Goal: Feedback & Contribution: Contribute content

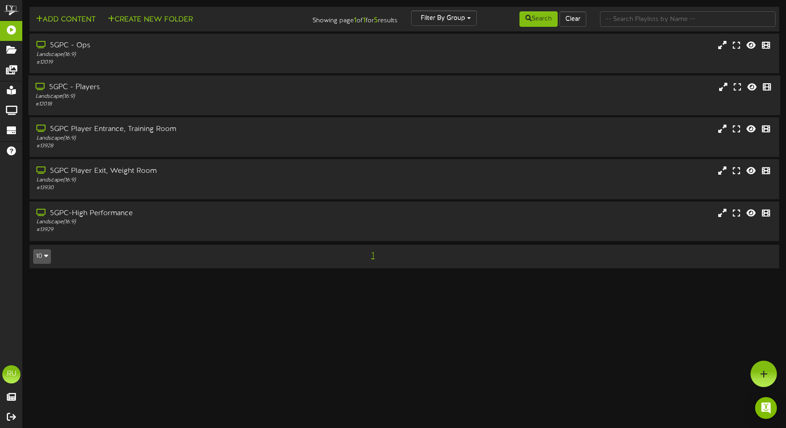
click at [133, 98] on div "Landscape ( 16:9 )" at bounding box center [185, 97] width 300 height 8
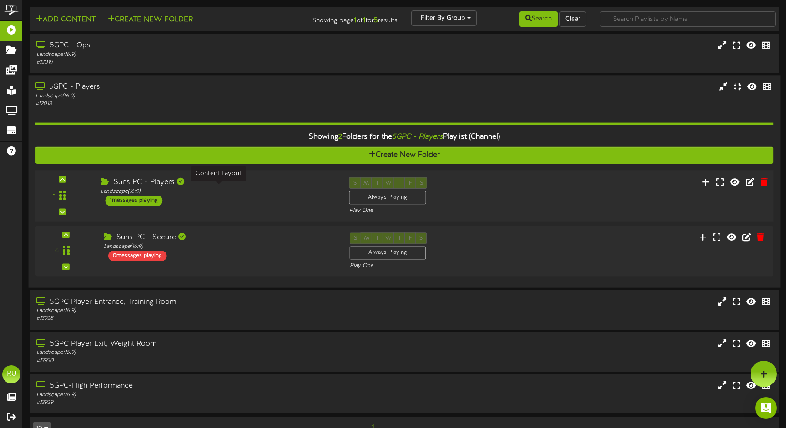
click at [323, 189] on div "Landscape ( 16:9 )" at bounding box center [217, 192] width 235 height 8
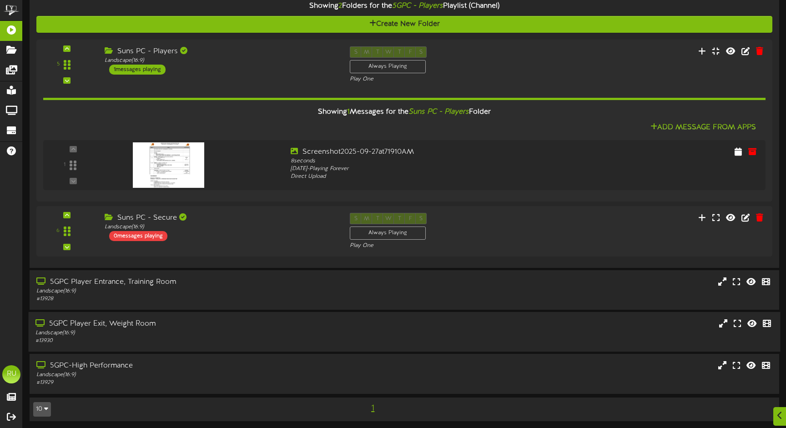
scroll to position [130, 0]
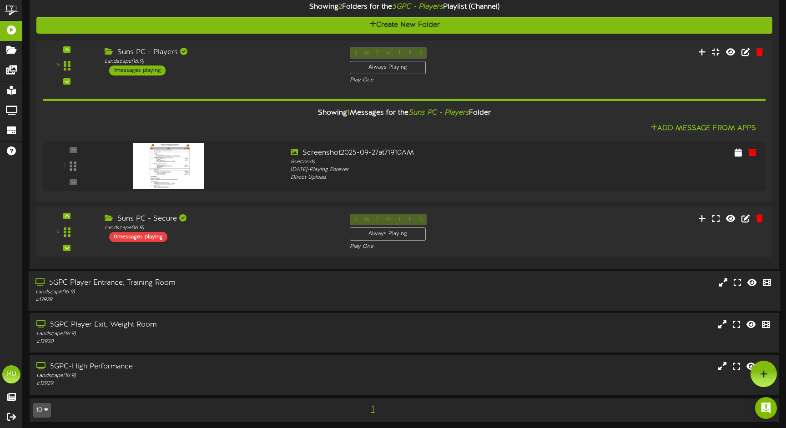
click at [183, 288] on div "Landscape ( 16:9 )" at bounding box center [185, 292] width 300 height 8
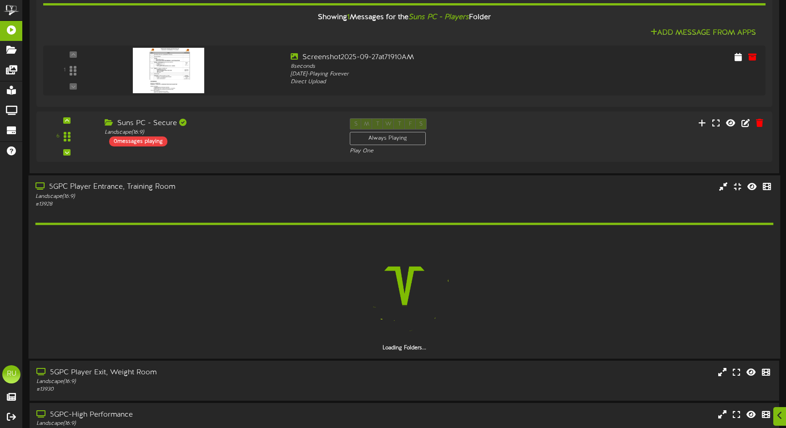
scroll to position [231, 0]
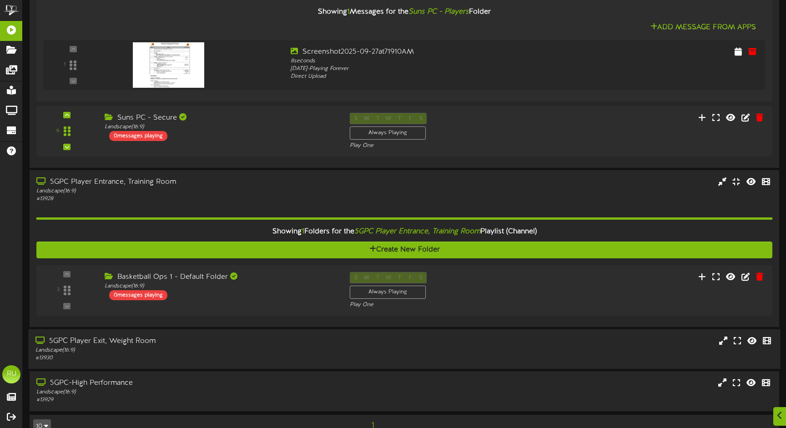
click at [182, 346] on div "Landscape ( 16:9 )" at bounding box center [185, 350] width 300 height 8
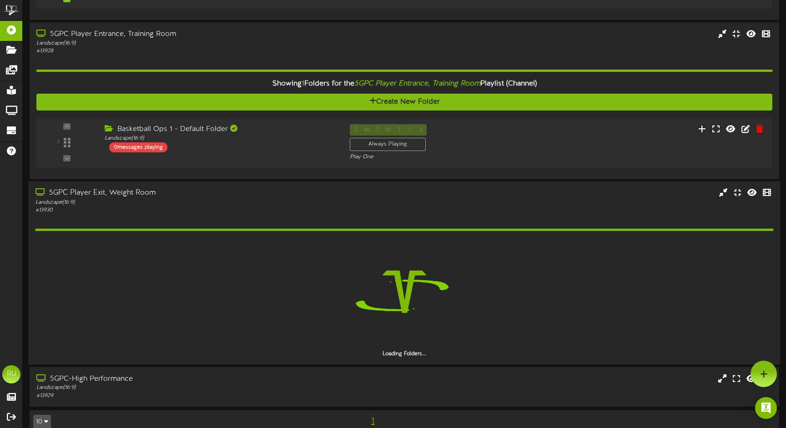
scroll to position [363, 0]
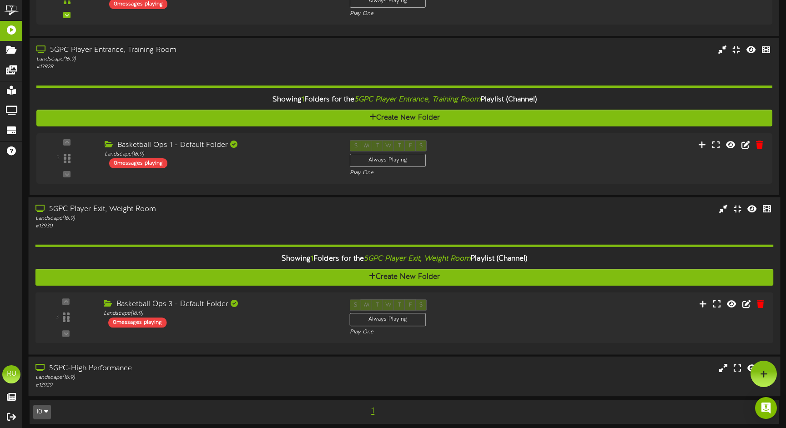
click at [190, 383] on div "# 13929" at bounding box center [185, 385] width 300 height 8
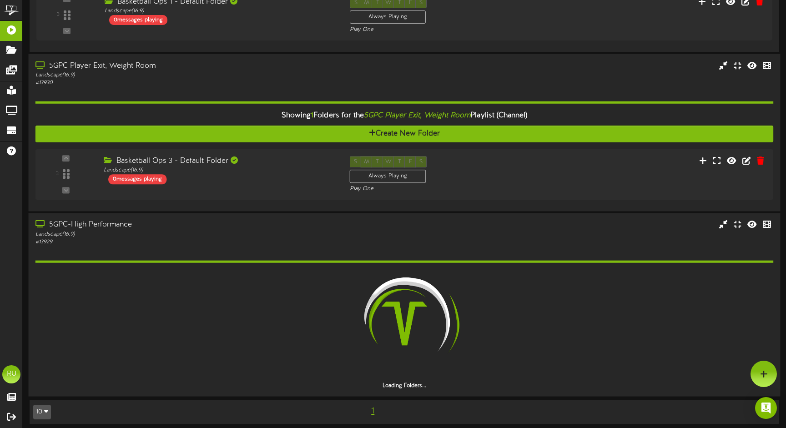
scroll to position [479, 0]
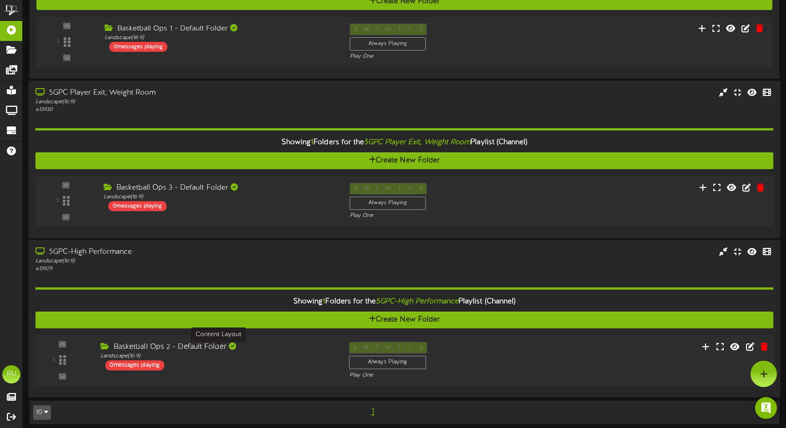
click at [209, 353] on div "Landscape ( 16:9 )" at bounding box center [217, 356] width 235 height 8
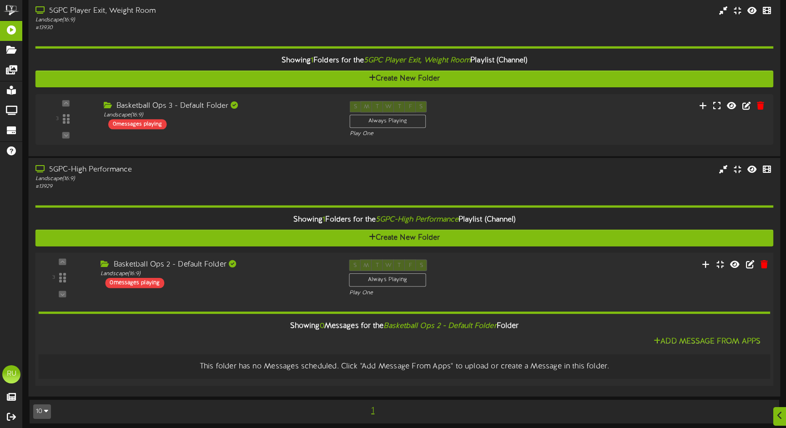
scroll to position [560, 0]
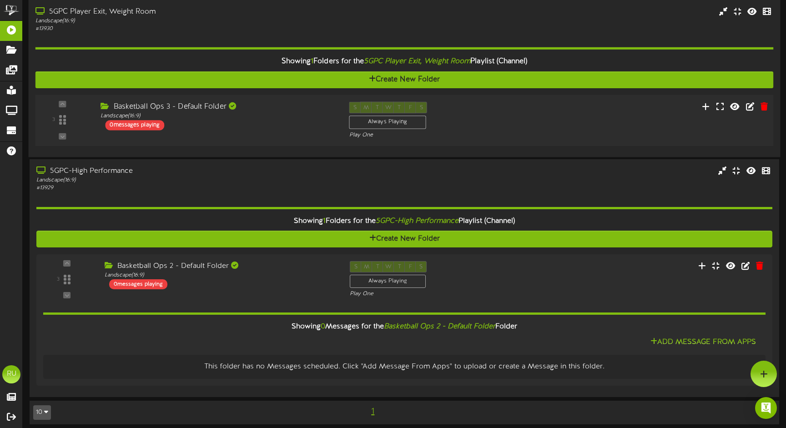
click at [223, 116] on div "Basketball Ops 3 - Default Folder Landscape ( 16:9 ) 0 messages playing" at bounding box center [218, 116] width 248 height 29
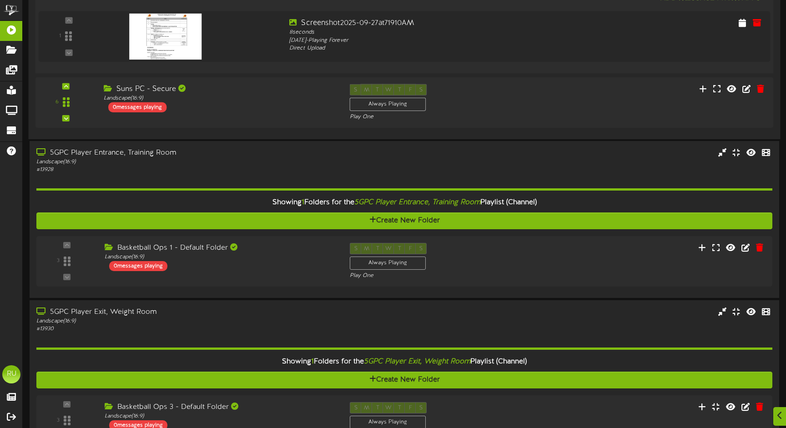
scroll to position [387, 0]
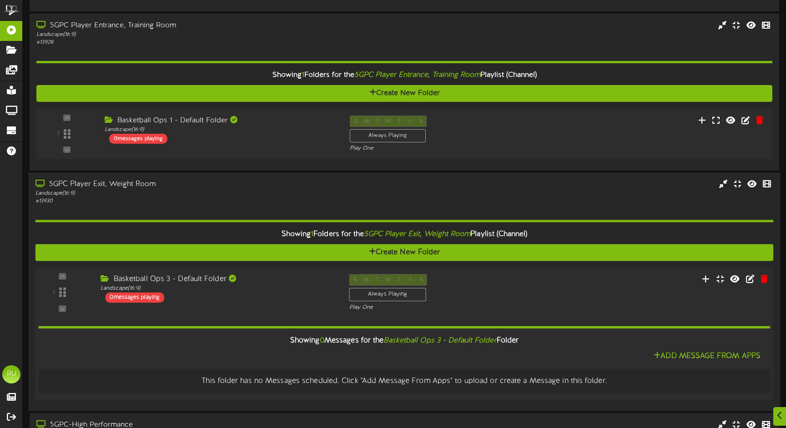
click at [267, 290] on div "Basketball Ops 3 - Default Folder Landscape ( 16:9 ) 0 messages playing" at bounding box center [218, 288] width 248 height 29
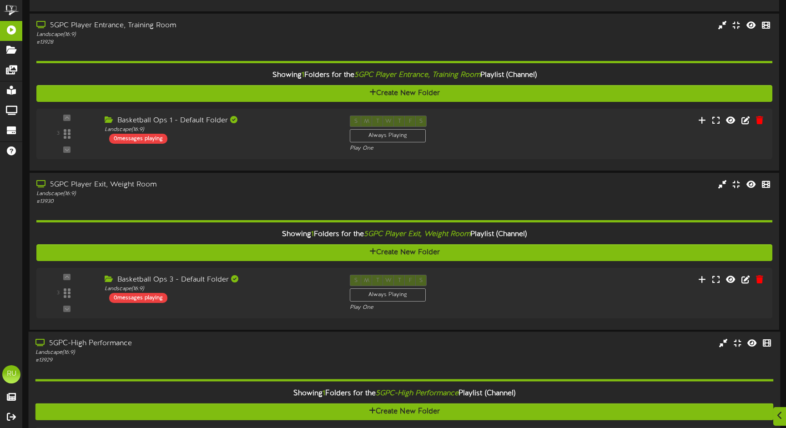
click at [280, 343] on div "5GPC-High Performance" at bounding box center [185, 344] width 300 height 10
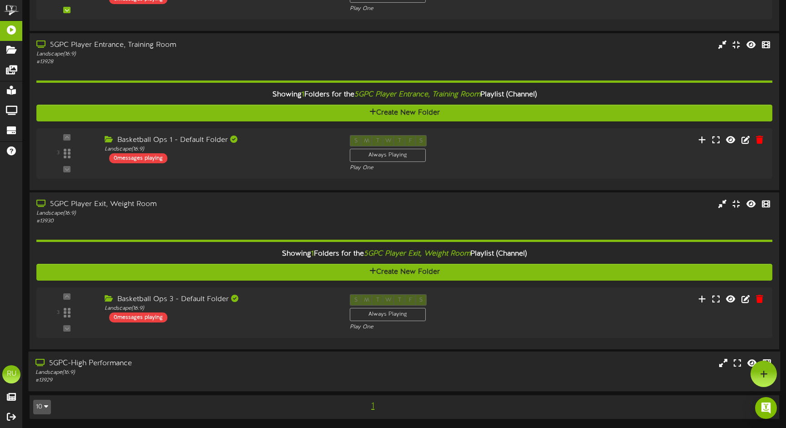
scroll to position [363, 0]
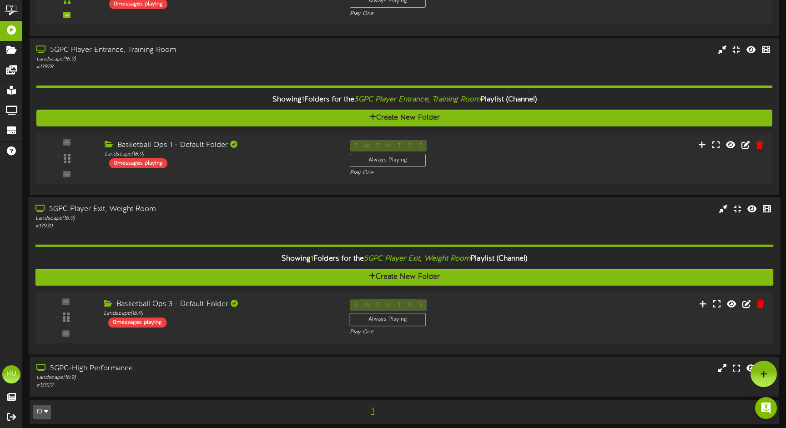
click at [281, 222] on div "# 13930" at bounding box center [185, 226] width 300 height 8
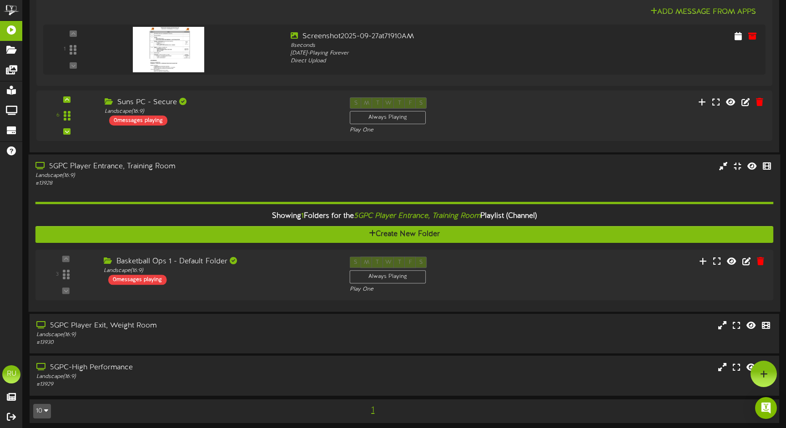
click at [276, 180] on div "# 13928" at bounding box center [185, 184] width 300 height 8
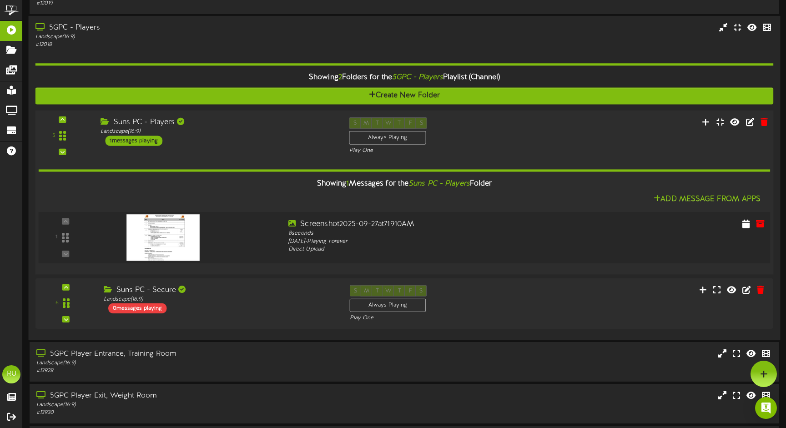
scroll to position [13, 0]
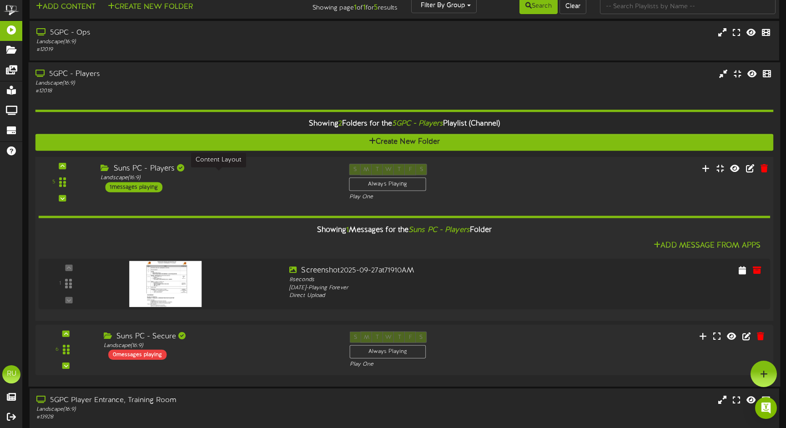
click at [276, 178] on div "Landscape ( 16:9 )" at bounding box center [217, 178] width 235 height 8
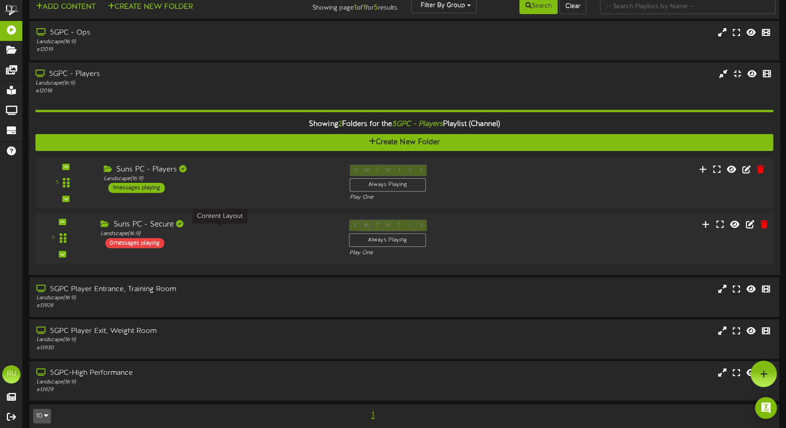
click at [269, 233] on div "Landscape ( 16:9 )" at bounding box center [217, 234] width 235 height 8
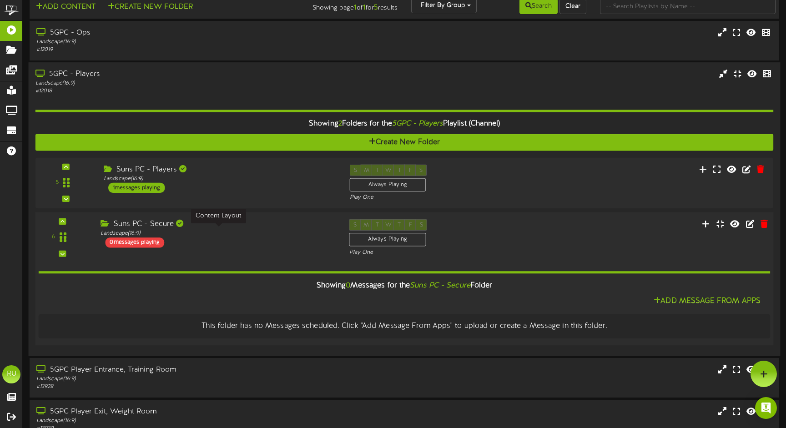
click at [269, 233] on div "Landscape ( 16:9 )" at bounding box center [217, 234] width 235 height 8
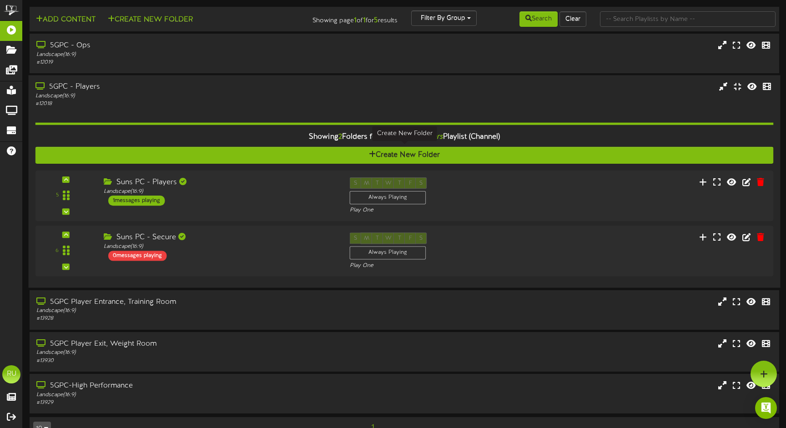
scroll to position [0, 0]
click at [279, 58] on div "Landscape ( 16:9 )" at bounding box center [185, 55] width 300 height 8
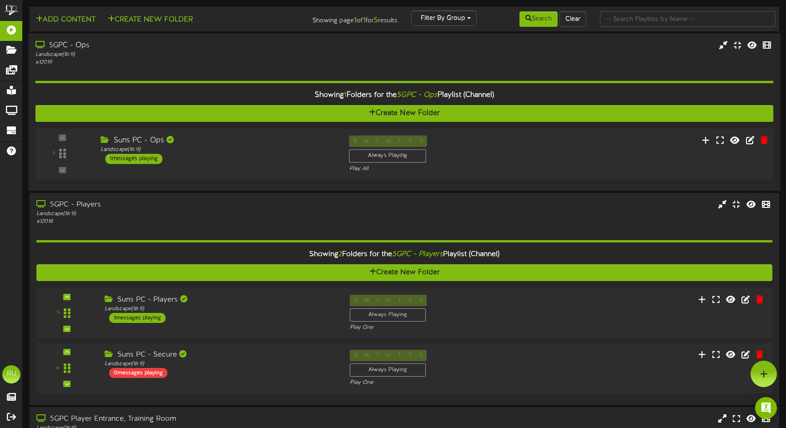
click at [267, 132] on div "5 Suns PC - Ops" at bounding box center [403, 153] width 745 height 51
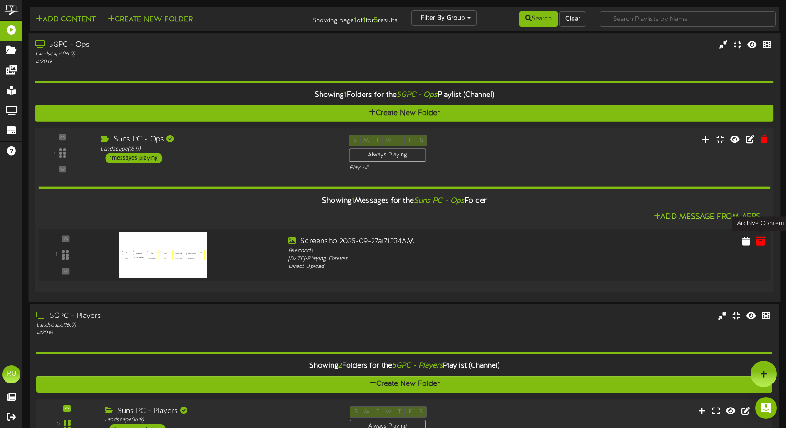
click at [760, 240] on icon at bounding box center [760, 241] width 10 height 10
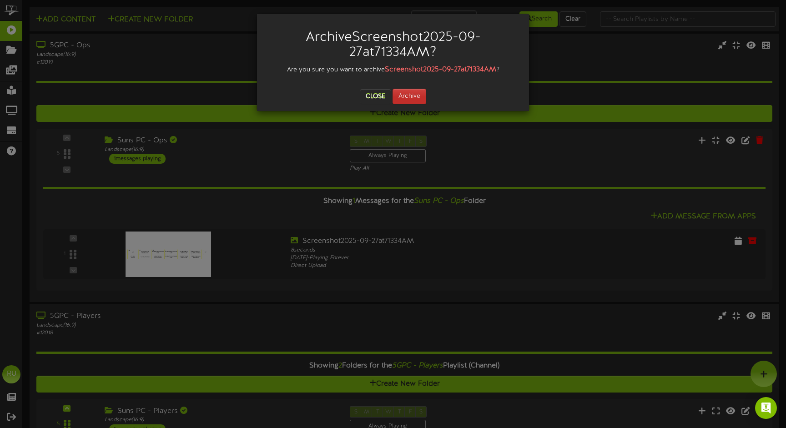
click at [415, 96] on button "Archive" at bounding box center [409, 96] width 34 height 15
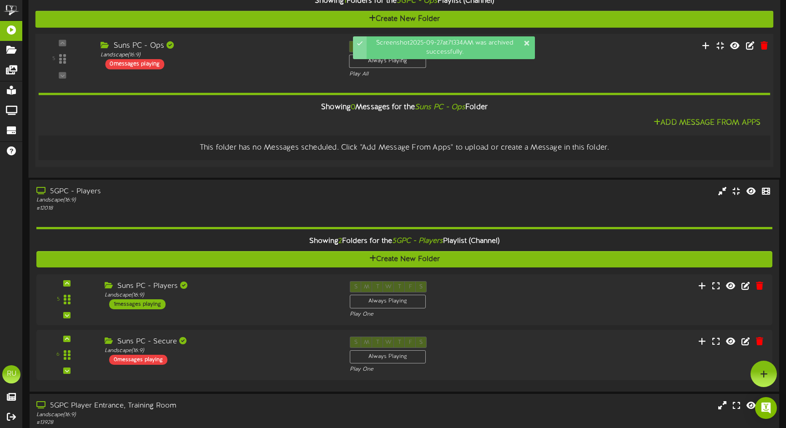
scroll to position [94, 0]
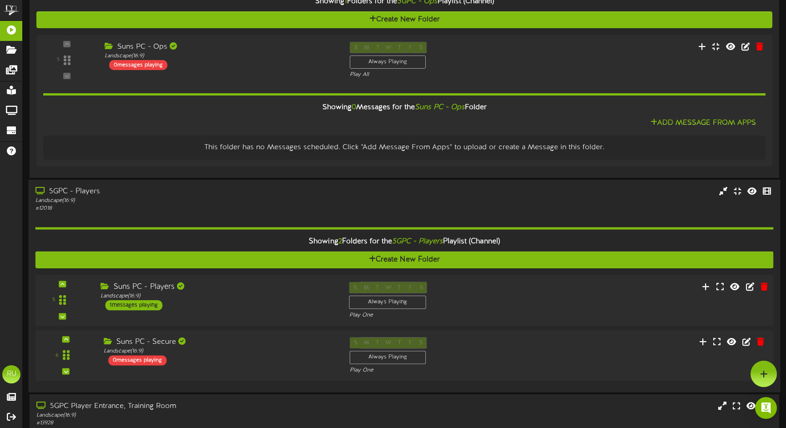
click at [281, 301] on div "Suns PC - Players Landscape ( 16:9 ) 1 messages playing" at bounding box center [218, 295] width 248 height 29
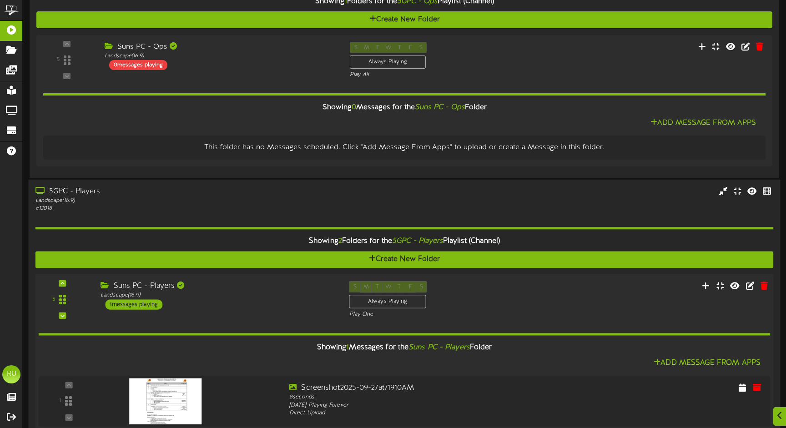
scroll to position [176, 0]
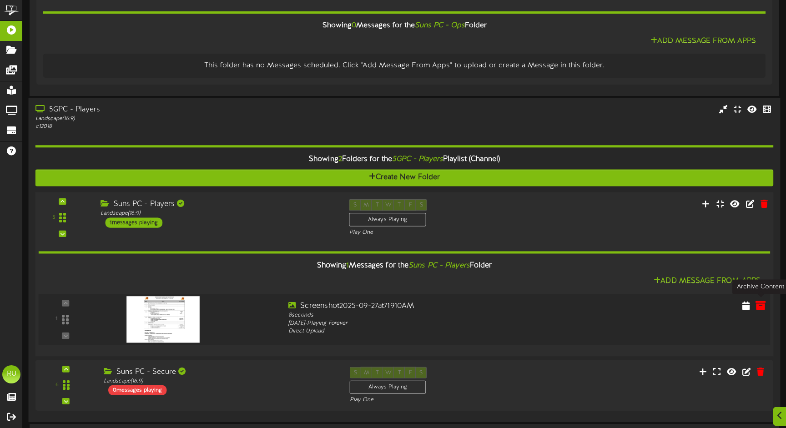
click at [762, 305] on icon at bounding box center [760, 305] width 10 height 10
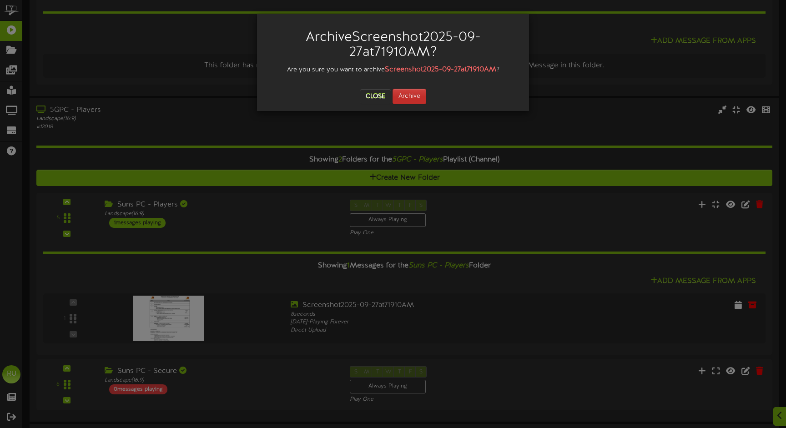
click at [410, 94] on button "Archive" at bounding box center [409, 96] width 34 height 15
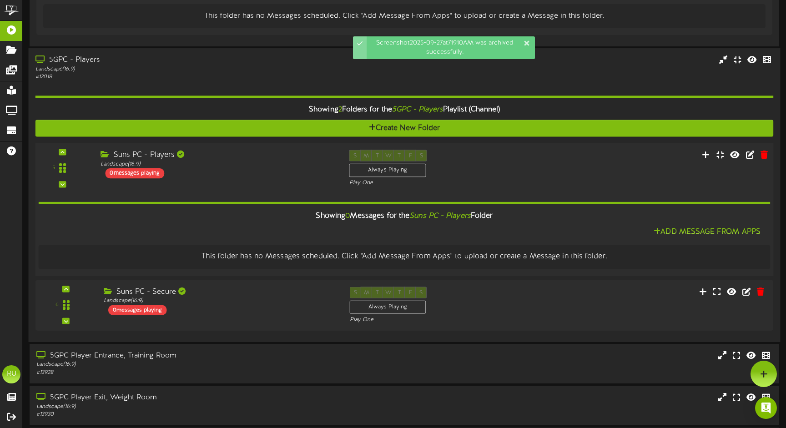
scroll to position [232, 0]
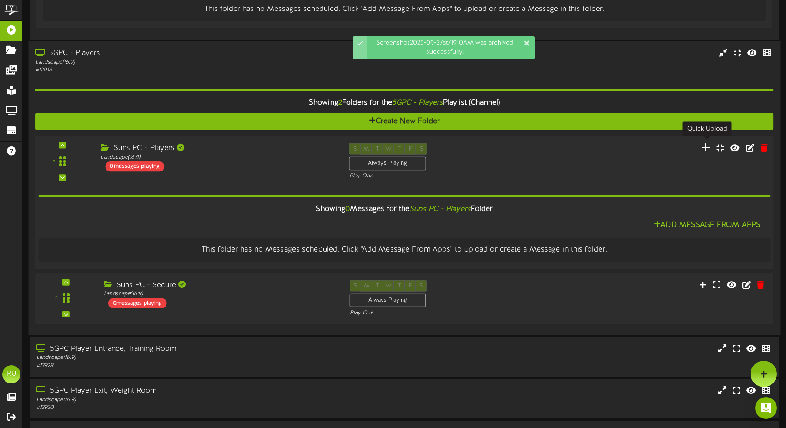
click at [705, 146] on icon at bounding box center [706, 147] width 10 height 10
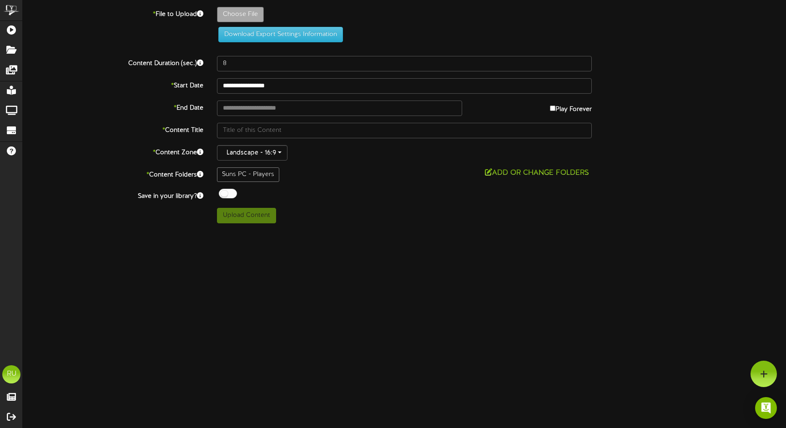
type input "**********"
type input "Screenshot2025-09-28at83951AM"
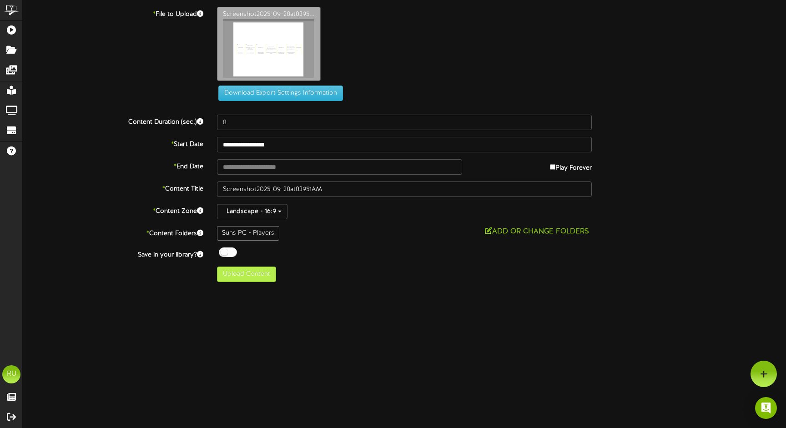
click at [263, 273] on button "Upload Content" at bounding box center [246, 273] width 59 height 15
type input "**********"
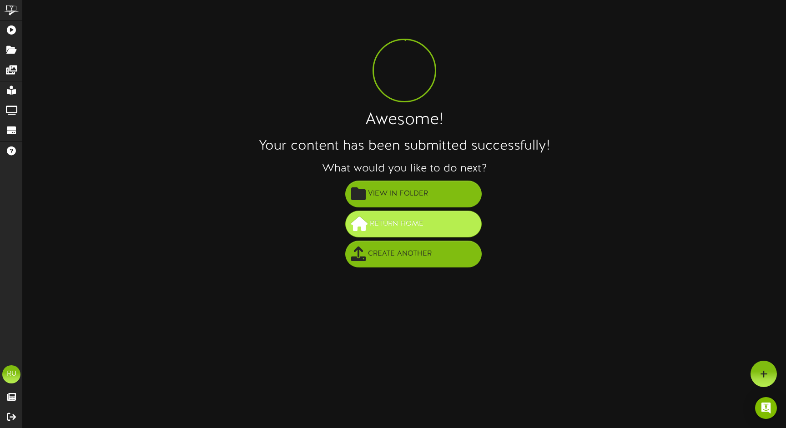
click at [397, 224] on span "Return Home" at bounding box center [396, 223] width 58 height 15
